Goal: Communication & Community: Answer question/provide support

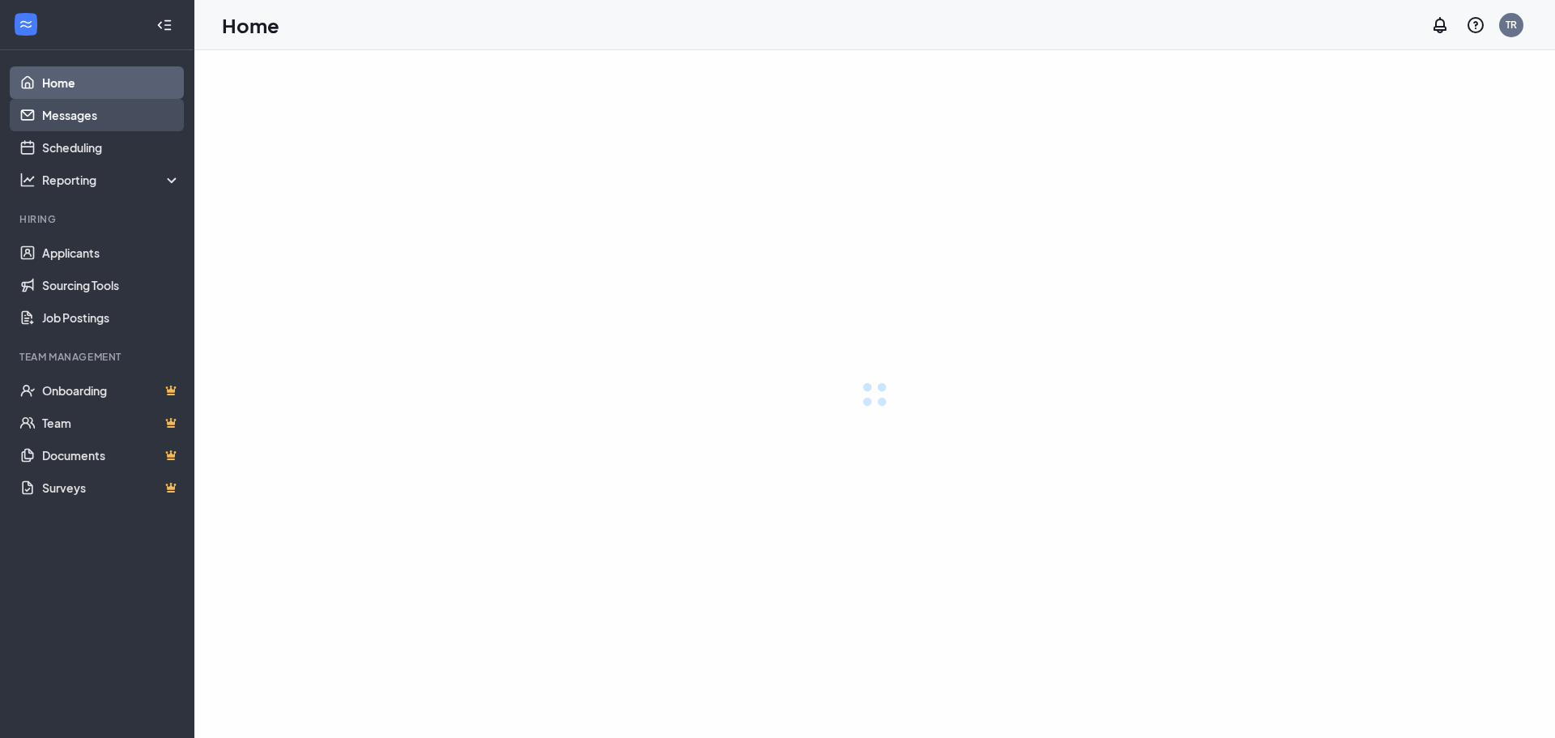
click at [113, 126] on link "Messages" at bounding box center [111, 115] width 138 height 32
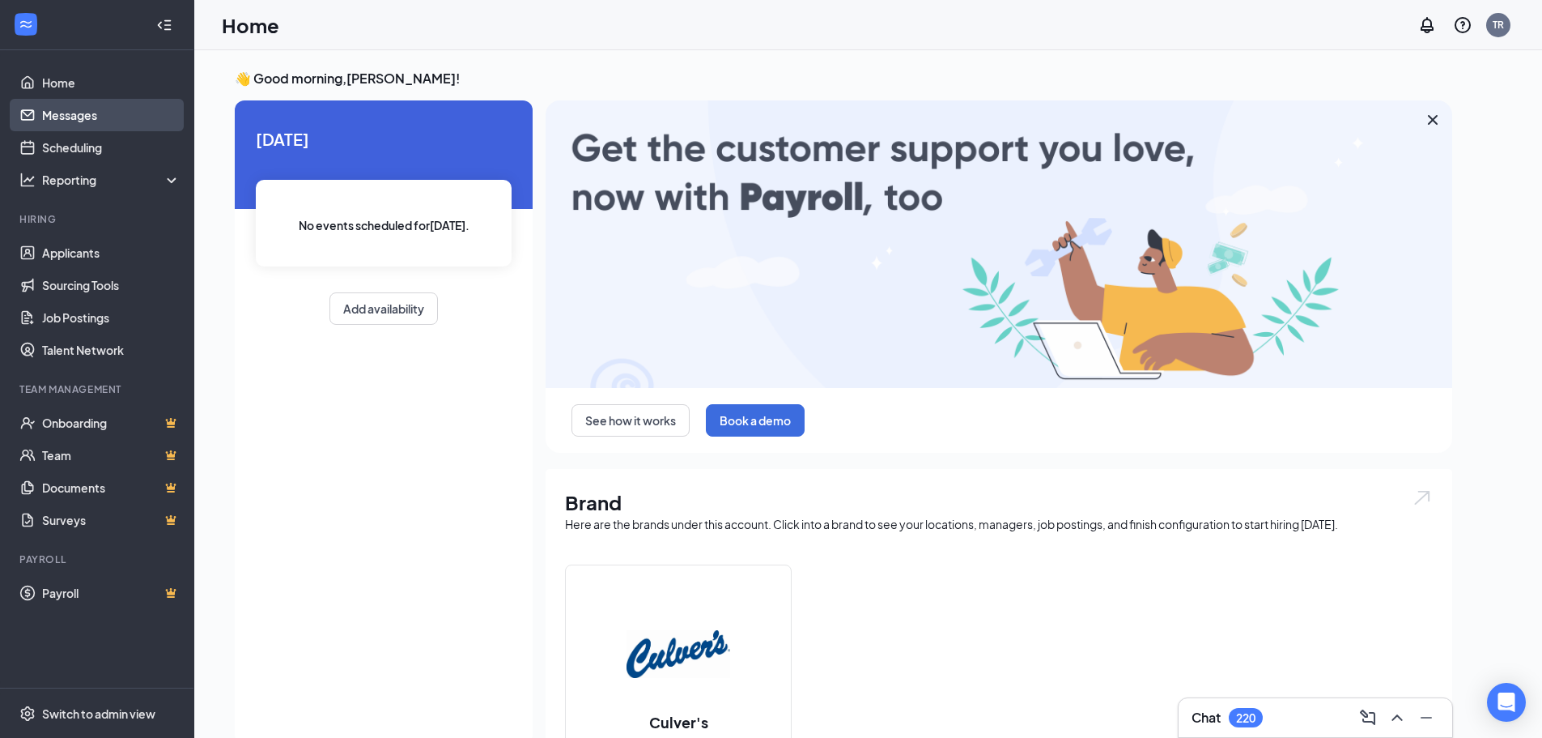
click at [84, 121] on link "Messages" at bounding box center [111, 115] width 138 height 32
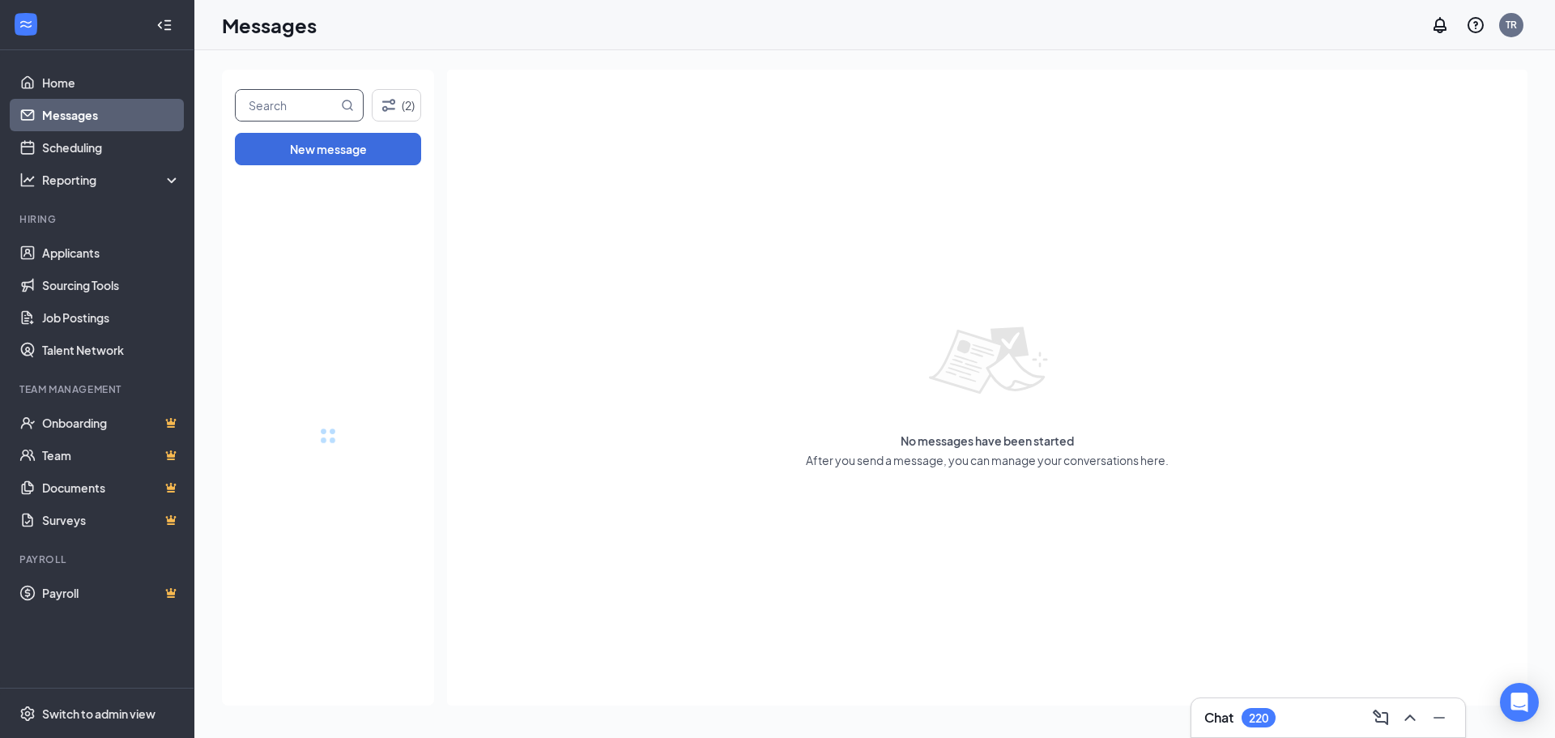
click at [284, 102] on input "text" at bounding box center [287, 105] width 102 height 31
type input "[PERSON_NAME]"
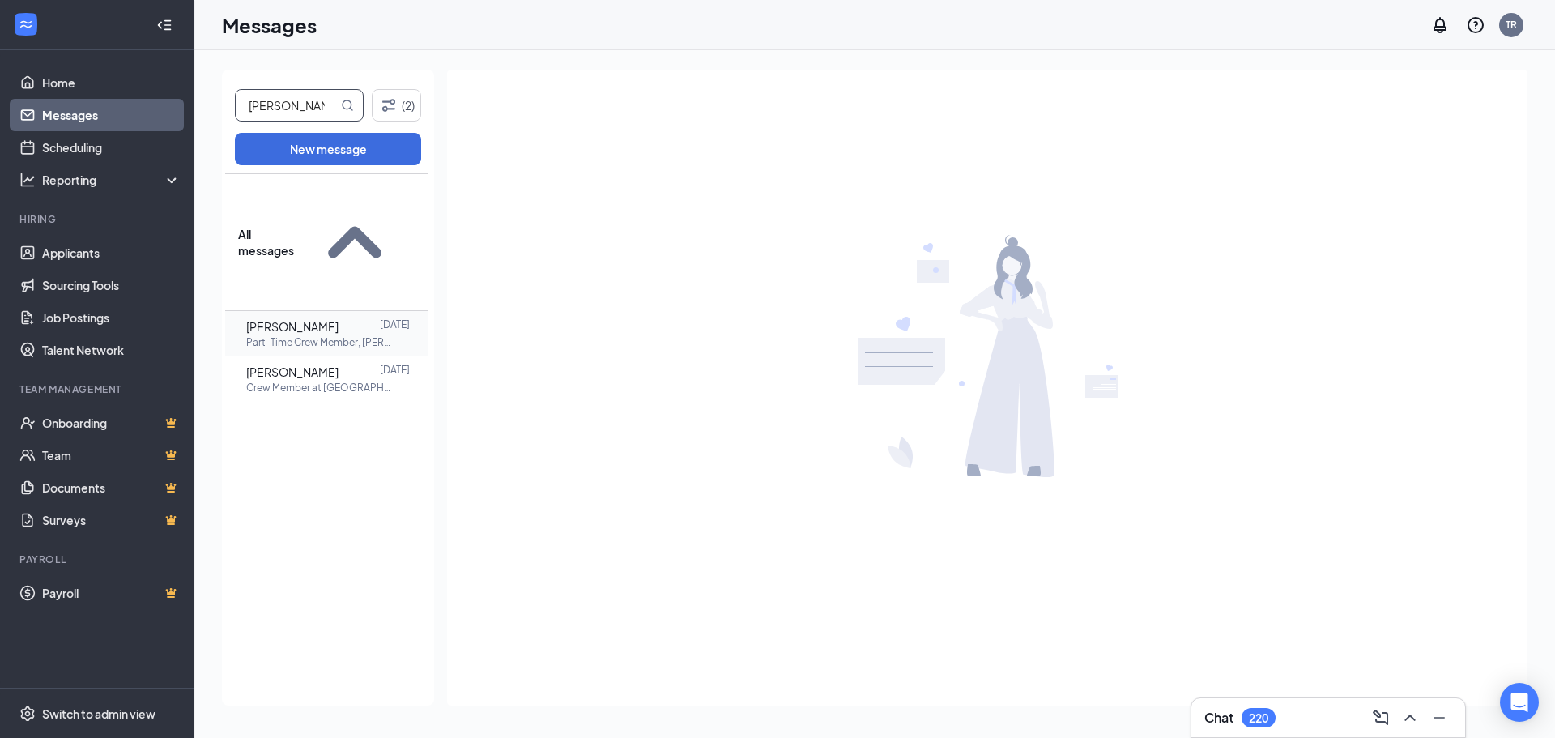
click at [298, 319] on span "[PERSON_NAME]" at bounding box center [292, 326] width 92 height 15
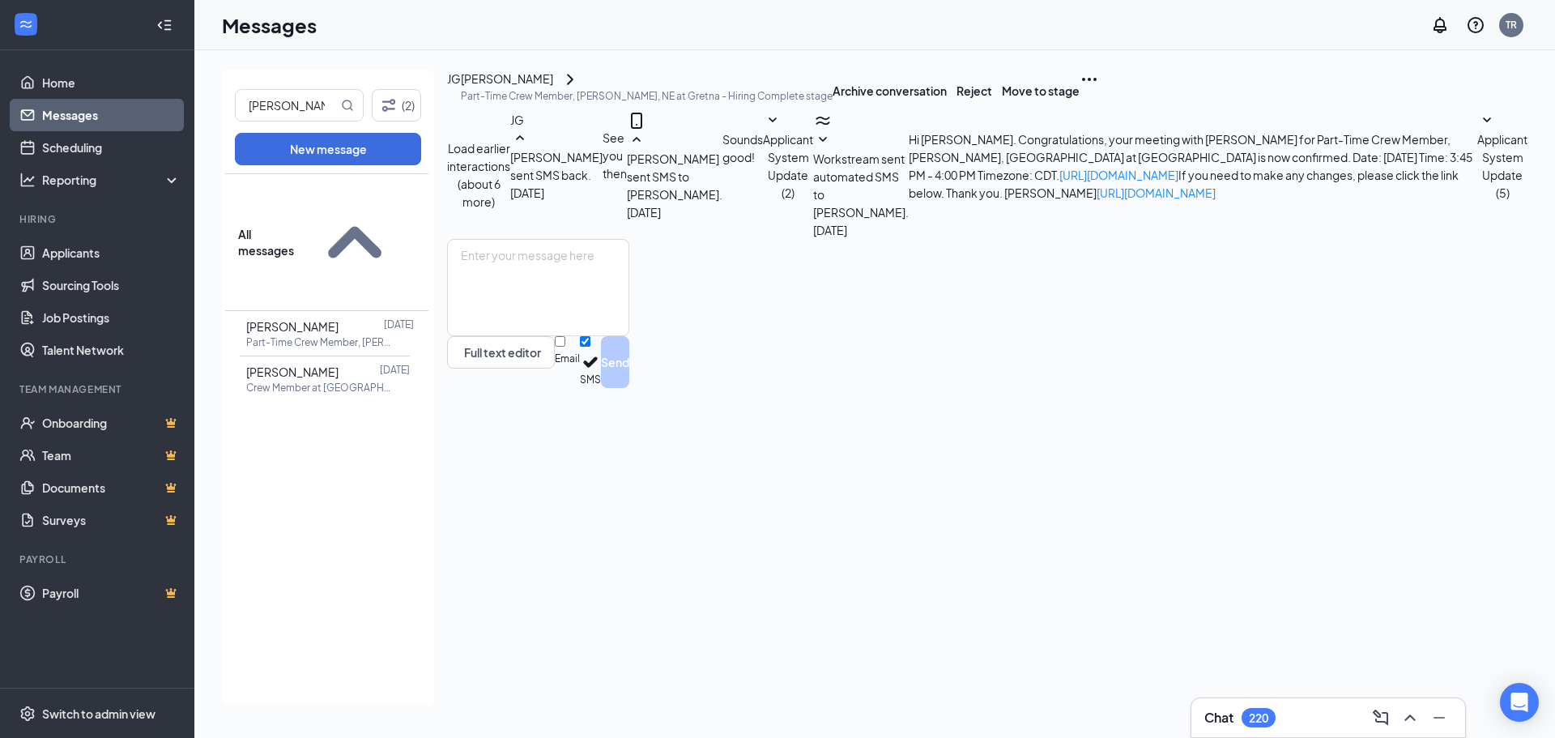
click at [627, 202] on div "See you then" at bounding box center [614, 165] width 24 height 73
click at [662, 239] on div "[PERSON_NAME] sent SMS to [PERSON_NAME]. [DATE] Sounds good!" at bounding box center [695, 175] width 136 height 128
click at [57, 240] on link "Applicants" at bounding box center [111, 252] width 138 height 32
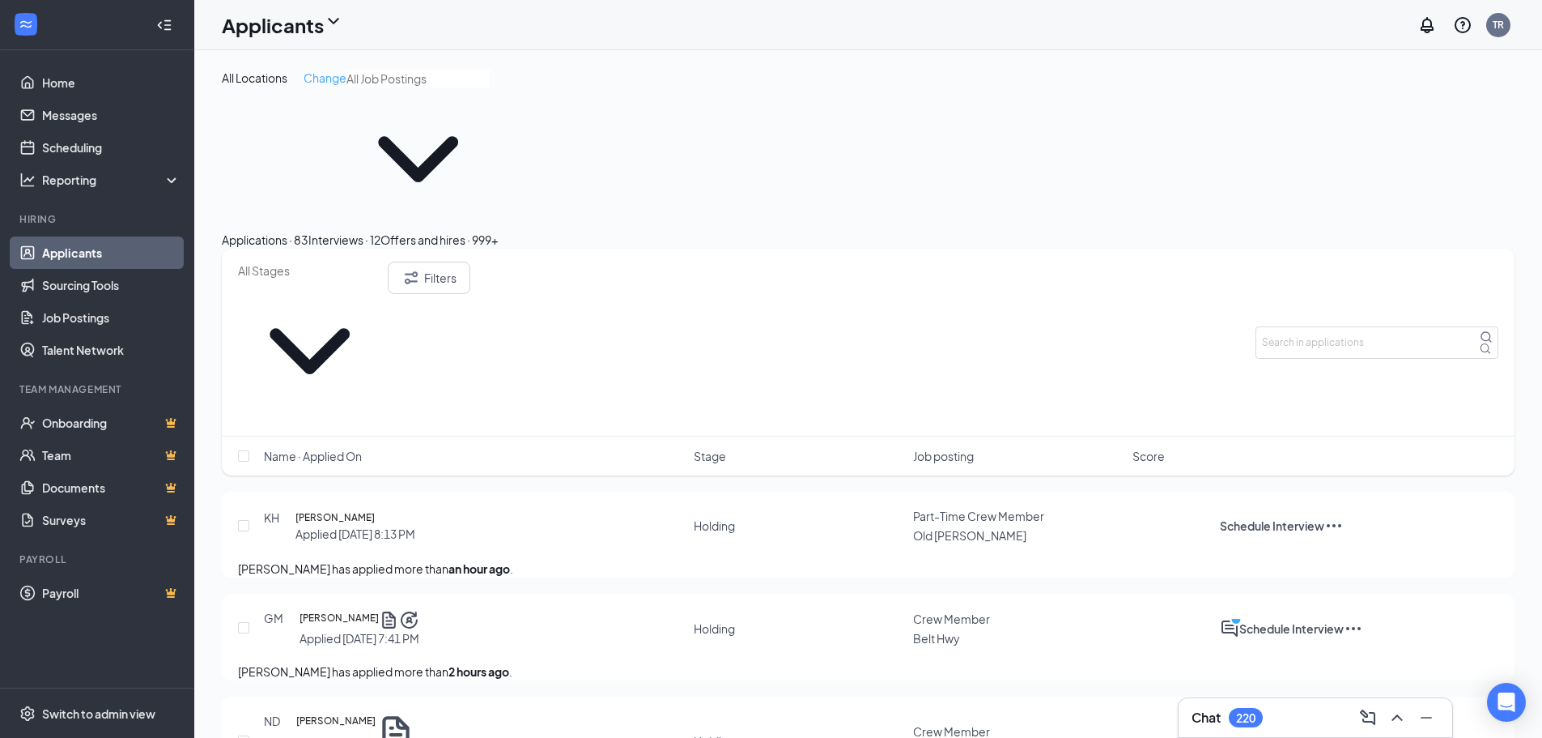
click at [332, 77] on span "Change" at bounding box center [325, 77] width 43 height 15
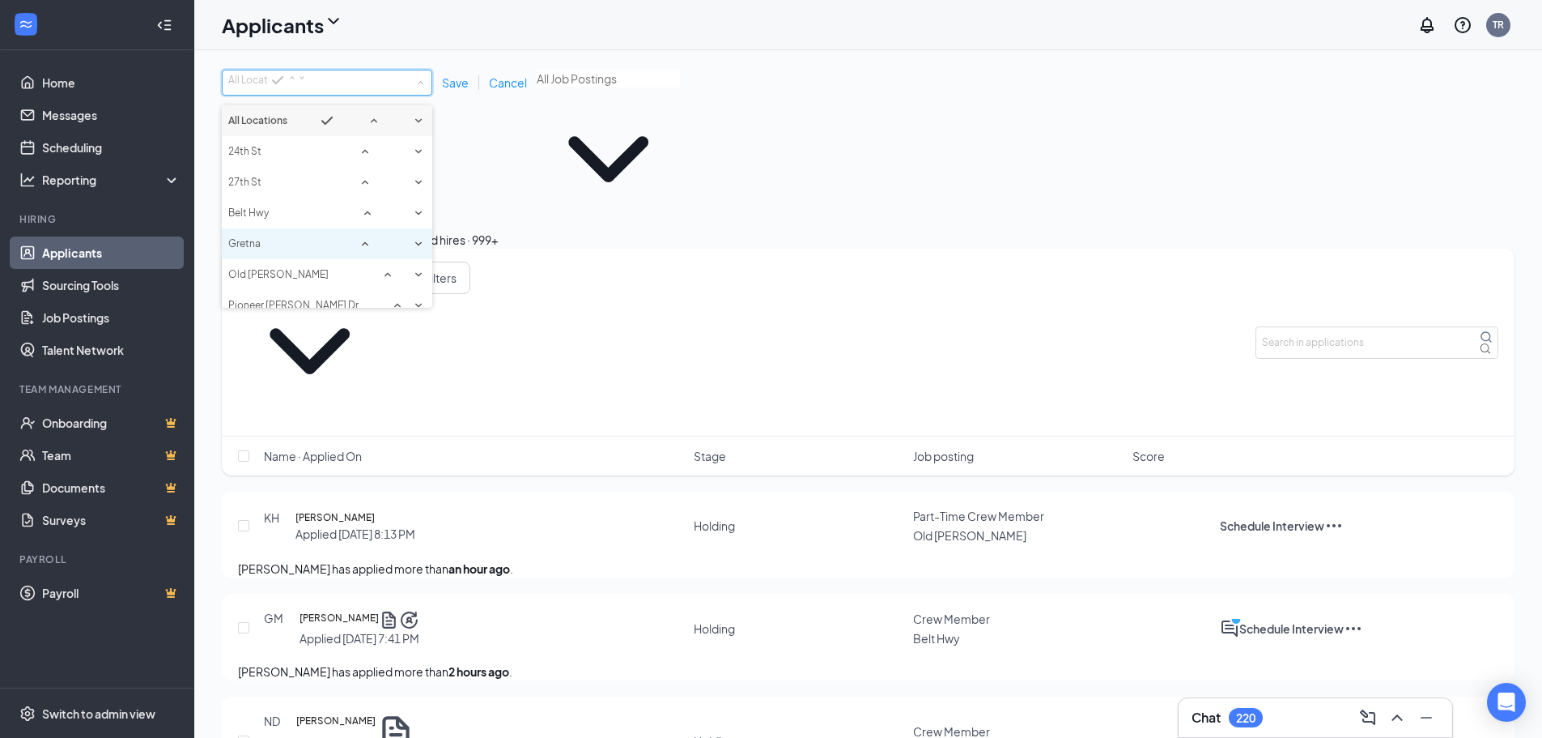
click at [278, 253] on div "Gretna" at bounding box center [327, 243] width 198 height 19
click at [456, 83] on span "Save" at bounding box center [455, 82] width 27 height 15
